Goal: Navigation & Orientation: Find specific page/section

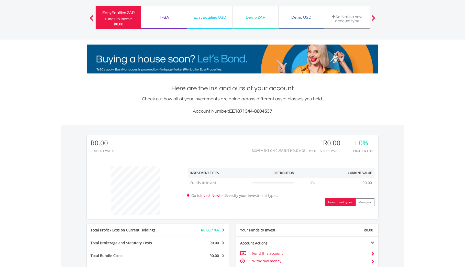
scroll to position [32, 0]
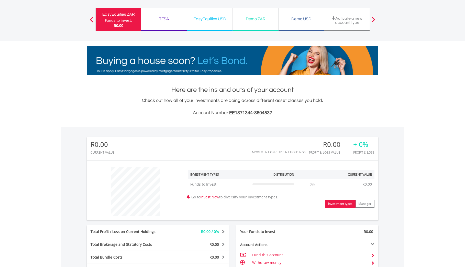
click at [122, 17] on div "EasyEquities ZAR" at bounding box center [118, 14] width 39 height 7
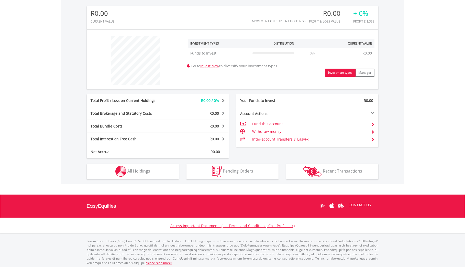
scroll to position [164, 0]
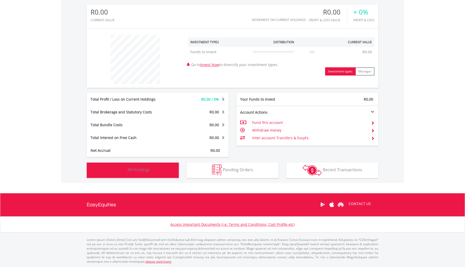
click at [148, 175] on button "Holdings All Holdings" at bounding box center [133, 170] width 92 height 15
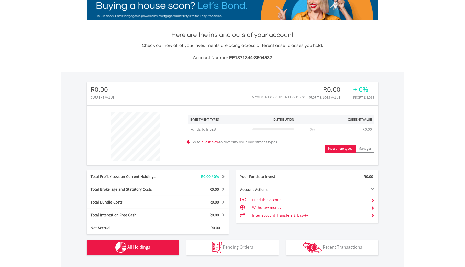
scroll to position [0, 0]
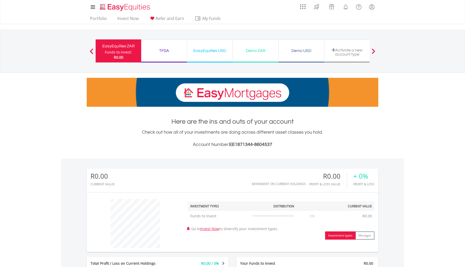
click at [213, 50] on div "EasyEquities USD" at bounding box center [209, 50] width 39 height 7
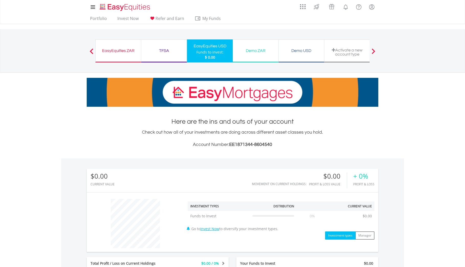
click at [254, 52] on div "Demo ZAR" at bounding box center [255, 50] width 39 height 7
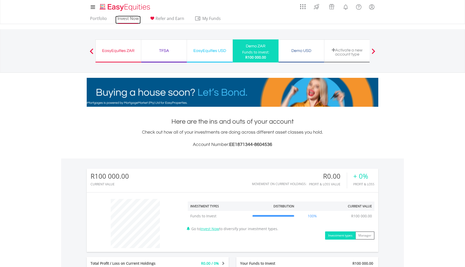
click at [126, 18] on link "Invest Now" at bounding box center [127, 20] width 25 height 8
